Goal: Task Accomplishment & Management: Use online tool/utility

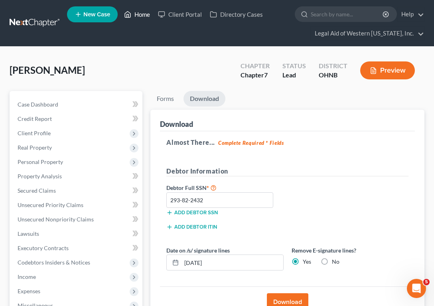
click at [141, 12] on link "Home" at bounding box center [137, 14] width 34 height 14
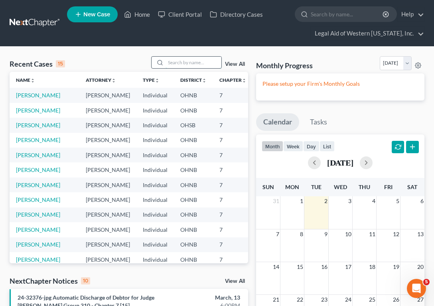
click at [197, 63] on input "search" at bounding box center [193, 63] width 56 height 12
type input "[PERSON_NAME]"
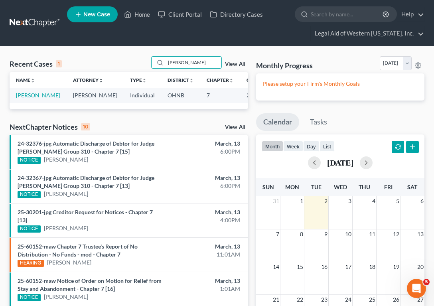
click at [26, 96] on link "[PERSON_NAME]" at bounding box center [38, 95] width 44 height 7
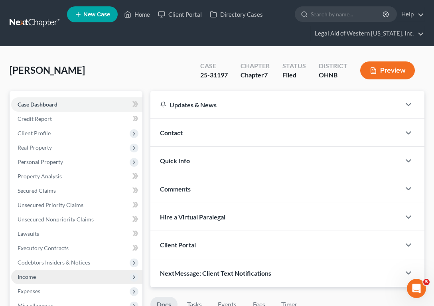
click at [32, 276] on span "Income" at bounding box center [27, 276] width 18 height 7
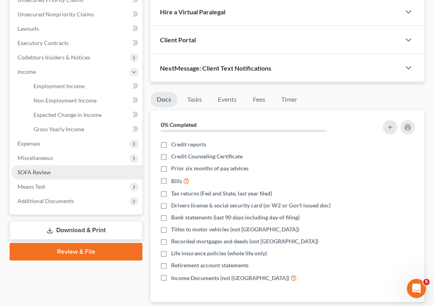
scroll to position [239, 0]
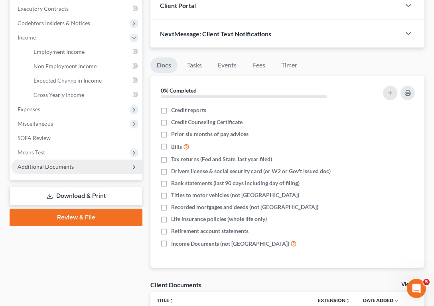
click at [39, 167] on span "Additional Documents" at bounding box center [46, 166] width 56 height 7
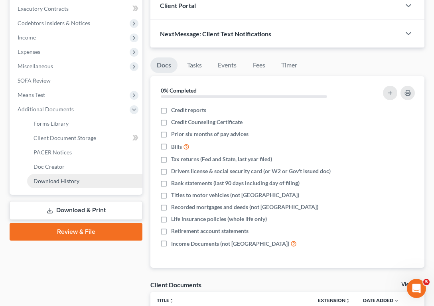
click at [47, 183] on span "Download History" at bounding box center [56, 180] width 46 height 7
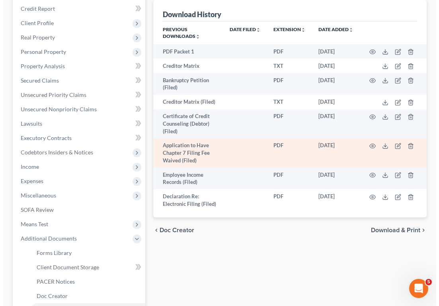
scroll to position [120, 0]
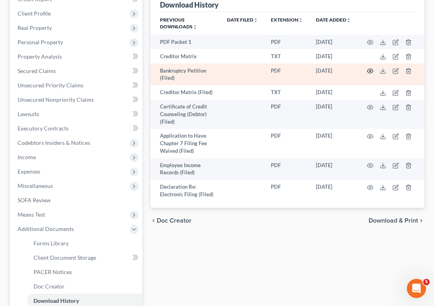
click at [369, 70] on icon "button" at bounding box center [370, 71] width 6 height 6
